Goal: Task Accomplishment & Management: Use online tool/utility

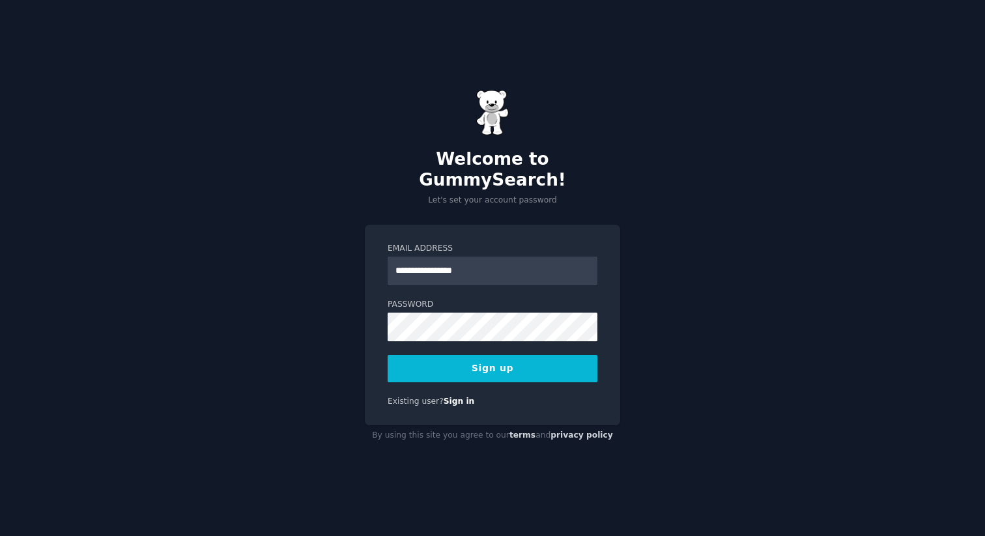
click at [479, 356] on button "Sign up" at bounding box center [492, 368] width 210 height 27
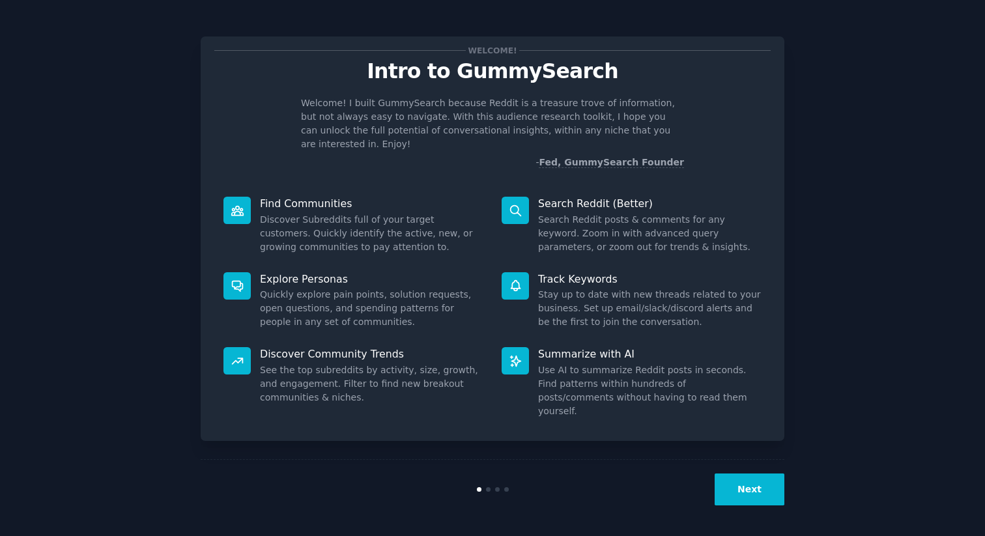
click at [755, 492] on button "Next" at bounding box center [749, 489] width 70 height 32
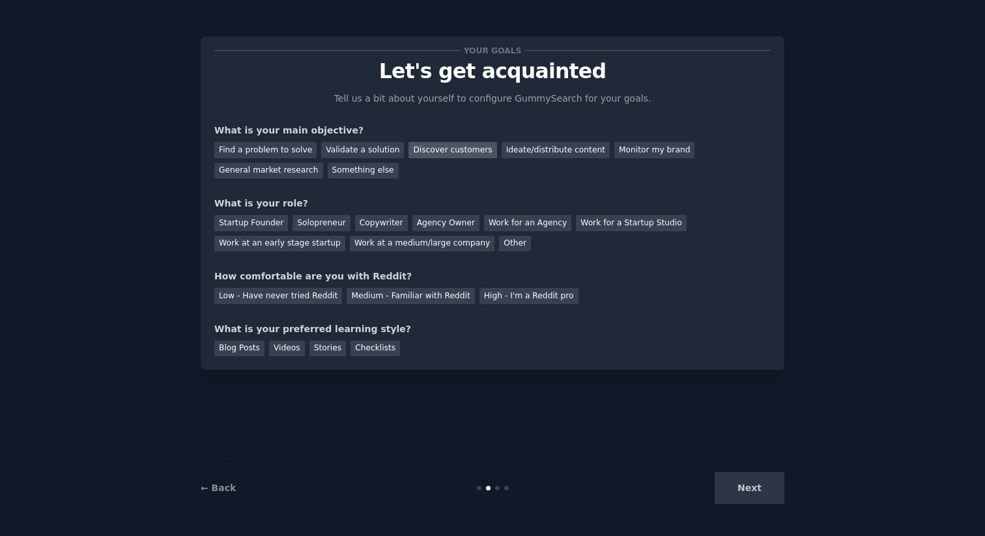
click at [442, 156] on div "Discover customers" at bounding box center [452, 150] width 88 height 16
click at [279, 170] on div "General market research" at bounding box center [268, 171] width 109 height 16
click at [315, 222] on div "Solopreneur" at bounding box center [320, 223] width 57 height 16
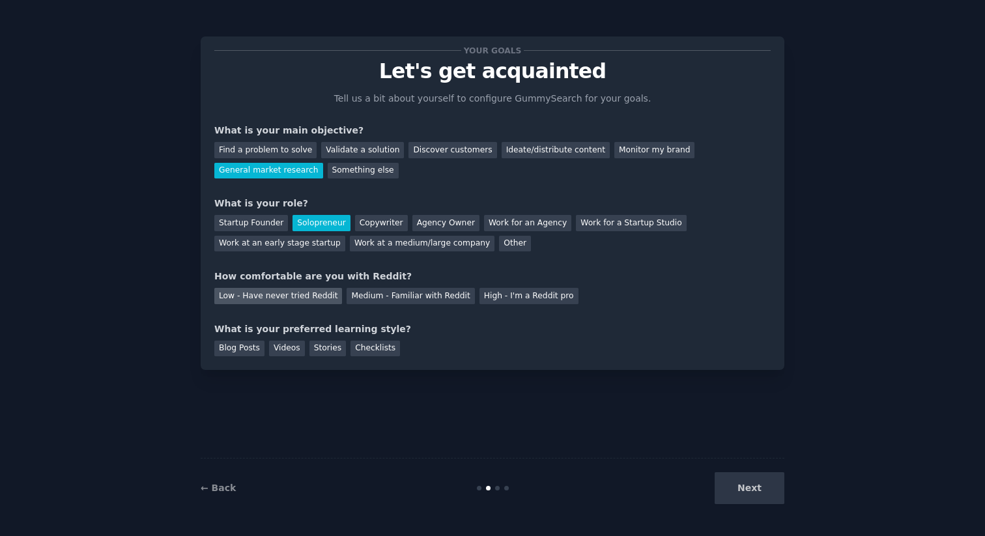
click at [298, 298] on div "Low - Have never tried Reddit" at bounding box center [278, 296] width 128 height 16
click at [363, 349] on div "Checklists" at bounding box center [374, 349] width 49 height 16
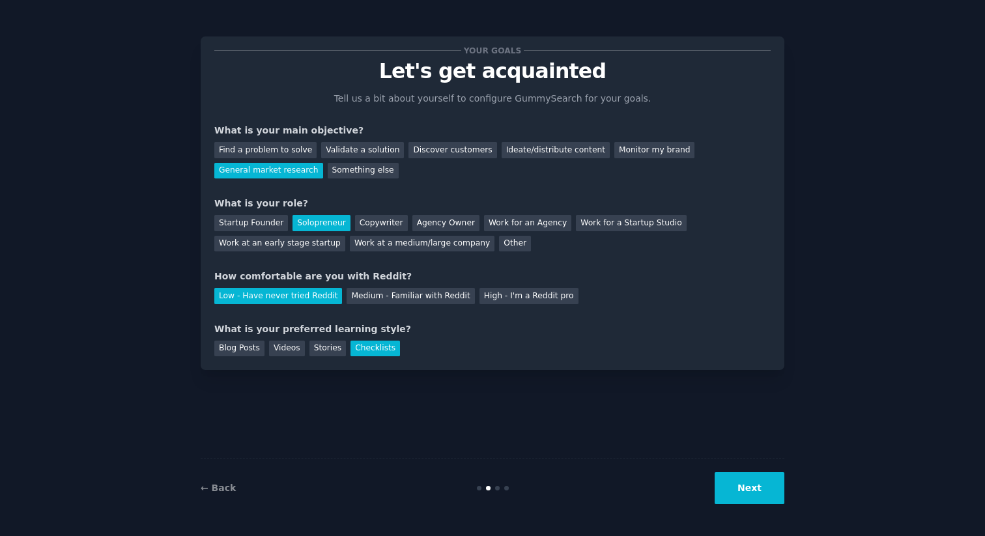
click at [751, 495] on button "Next" at bounding box center [749, 488] width 70 height 32
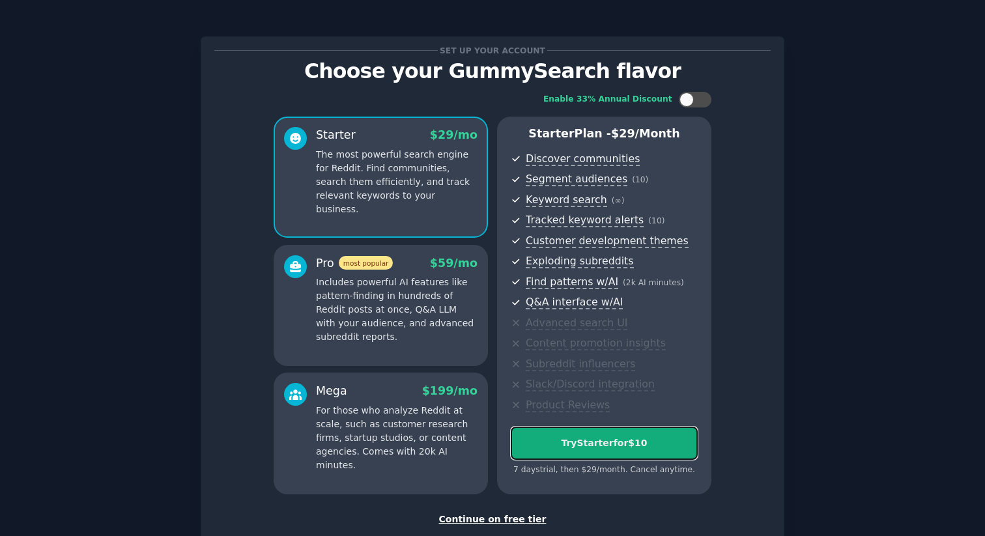
click at [606, 440] on div "Try Starter for $10" at bounding box center [604, 443] width 186 height 14
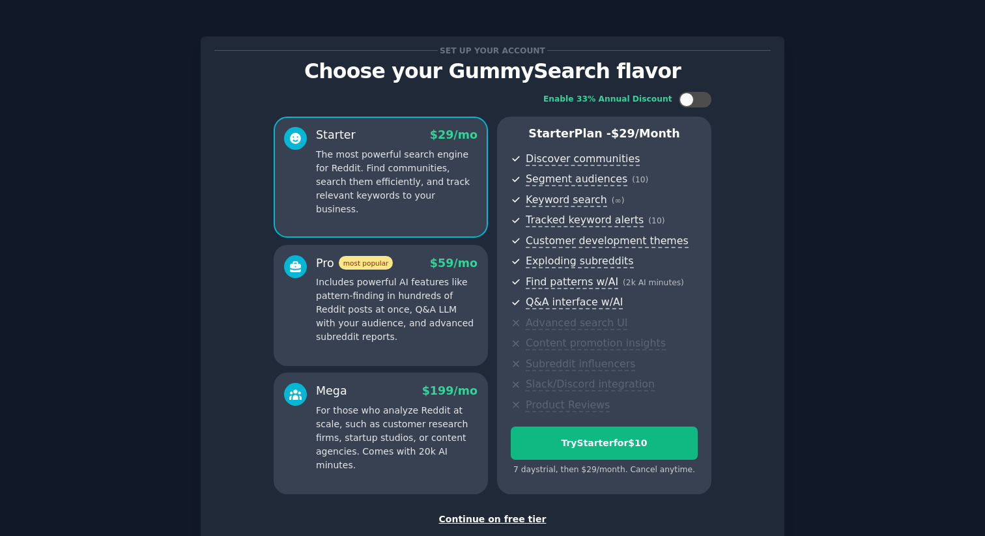
click at [486, 518] on div "Continue on free tier" at bounding box center [492, 520] width 556 height 14
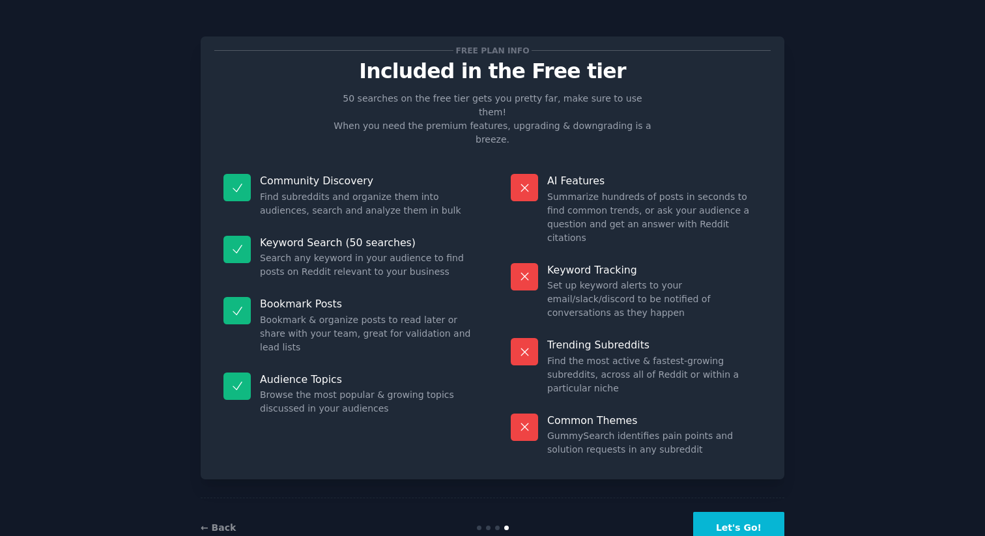
click at [742, 512] on button "Let's Go!" at bounding box center [738, 528] width 91 height 32
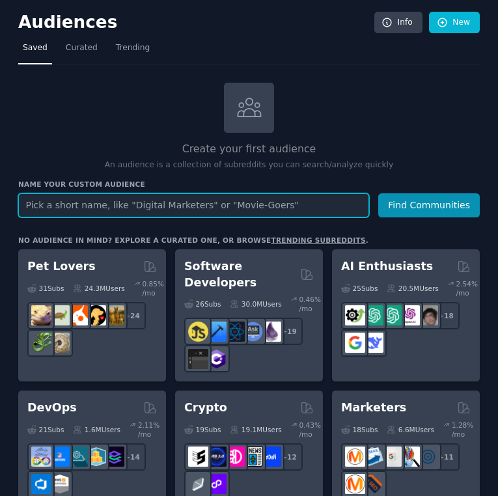
click at [250, 209] on input "text" at bounding box center [193, 205] width 351 height 24
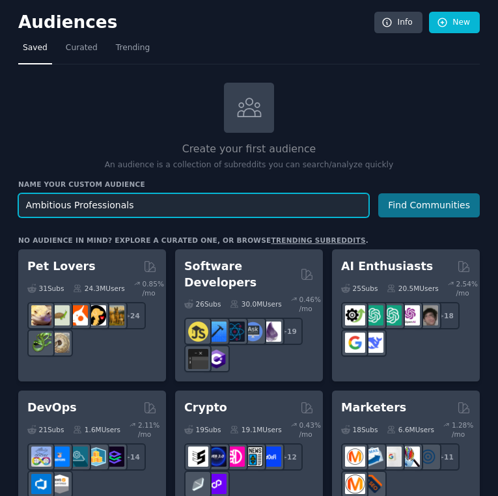
type input "Ambitious Professionals"
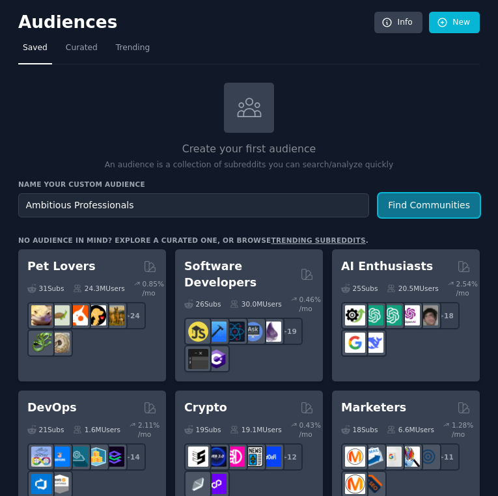
click at [402, 209] on button "Find Communities" at bounding box center [429, 205] width 102 height 24
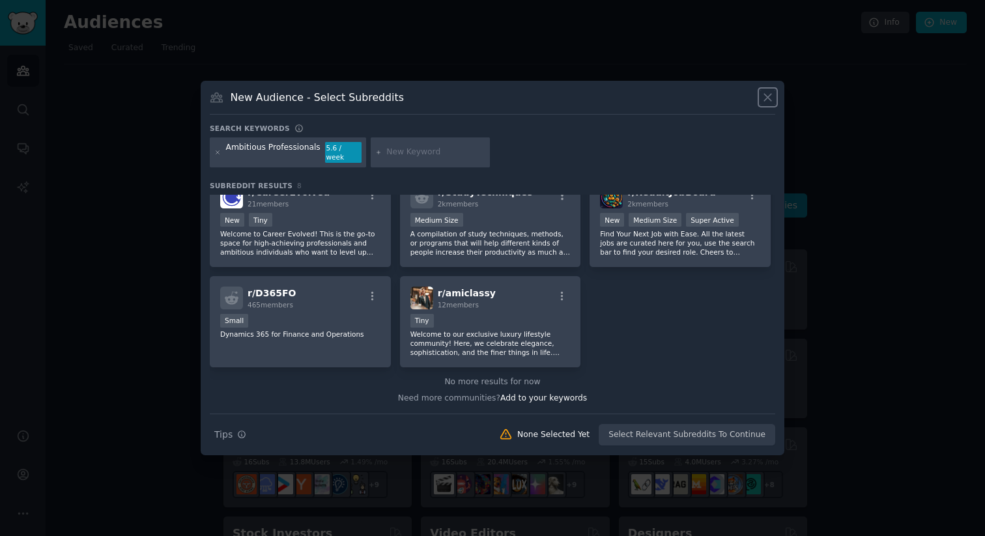
scroll to position [26, 0]
